Goal: Information Seeking & Learning: Learn about a topic

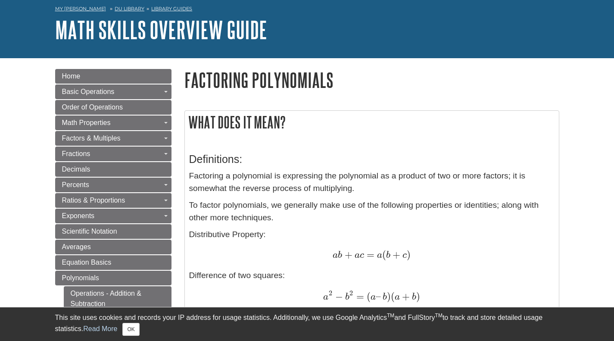
scroll to position [43, 0]
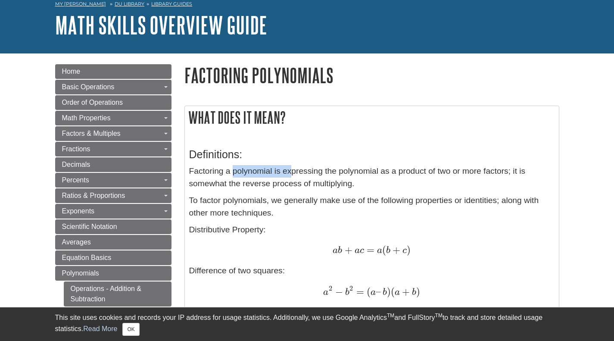
drag, startPoint x: 233, startPoint y: 172, endPoint x: 291, endPoint y: 177, distance: 58.0
click at [291, 177] on p "Factoring a polynomial is expressing the polynomial as a product of two or more…" at bounding box center [371, 177] width 365 height 25
click at [309, 179] on p "Factoring a polynomial is expressing the polynomial as a product of two or more…" at bounding box center [371, 177] width 365 height 25
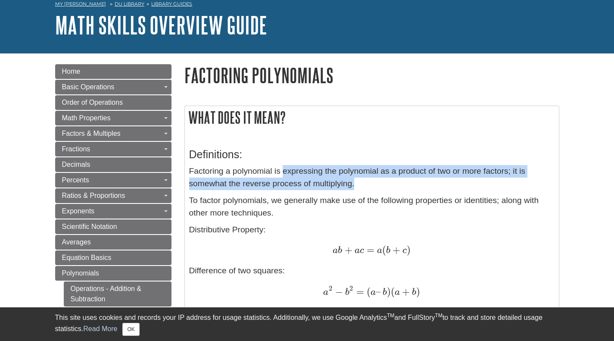
drag, startPoint x: 284, startPoint y: 174, endPoint x: 337, endPoint y: 190, distance: 55.9
click at [337, 190] on p "Factoring a polynomial is expressing the polynomial as a product of two or more…" at bounding box center [371, 177] width 365 height 25
click at [334, 188] on p "Factoring a polynomial is expressing the polynomial as a product of two or more…" at bounding box center [371, 177] width 365 height 25
drag, startPoint x: 283, startPoint y: 174, endPoint x: 331, endPoint y: 187, distance: 50.2
click at [331, 187] on p "Factoring a polynomial is expressing the polynomial as a product of two or more…" at bounding box center [371, 177] width 365 height 25
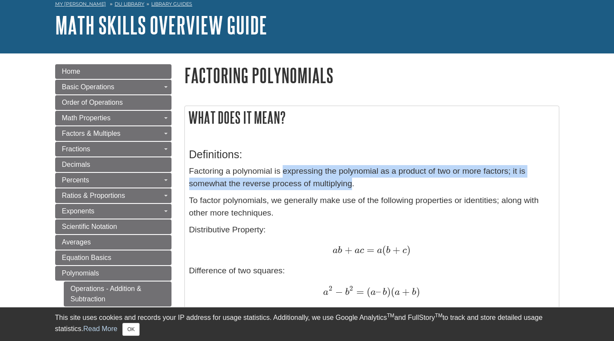
copy p "expressing the polynomial as a product of two or more factors; it is somewhat t…"
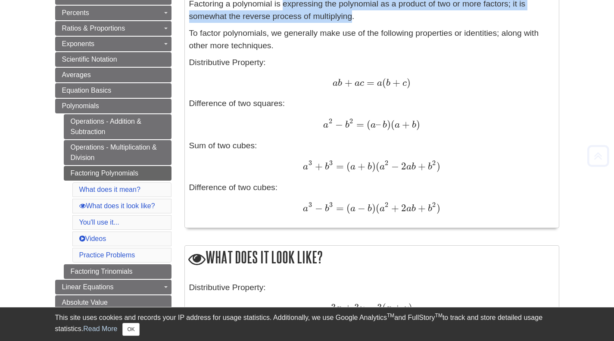
scroll to position [216, 0]
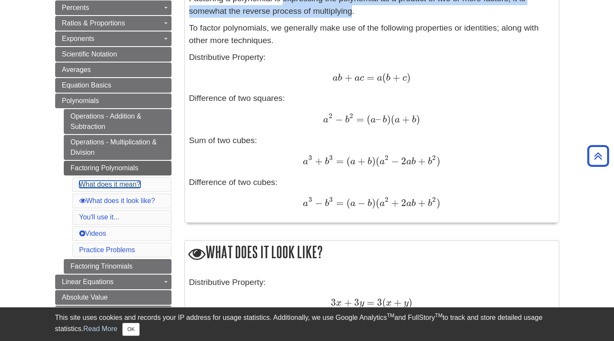
click at [132, 183] on link "What does it mean?" at bounding box center [109, 184] width 61 height 7
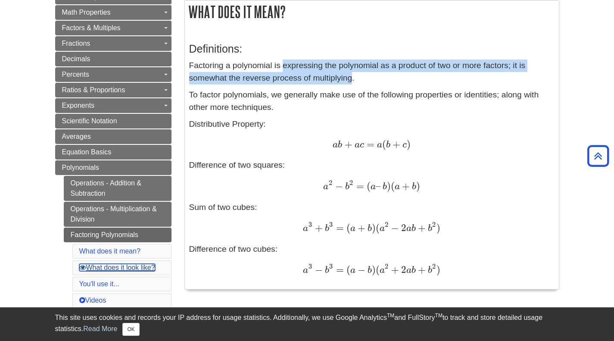
click at [123, 266] on link "What does it look like?" at bounding box center [117, 267] width 76 height 7
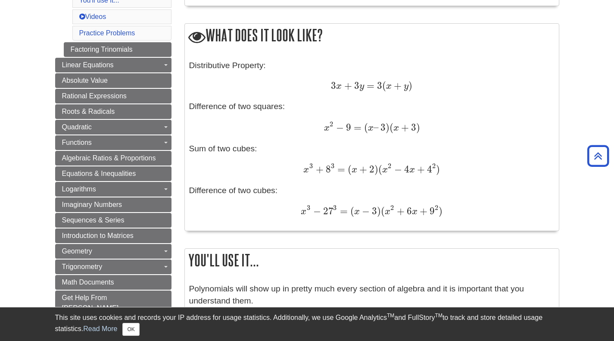
scroll to position [369, 0]
